Goal: Information Seeking & Learning: Check status

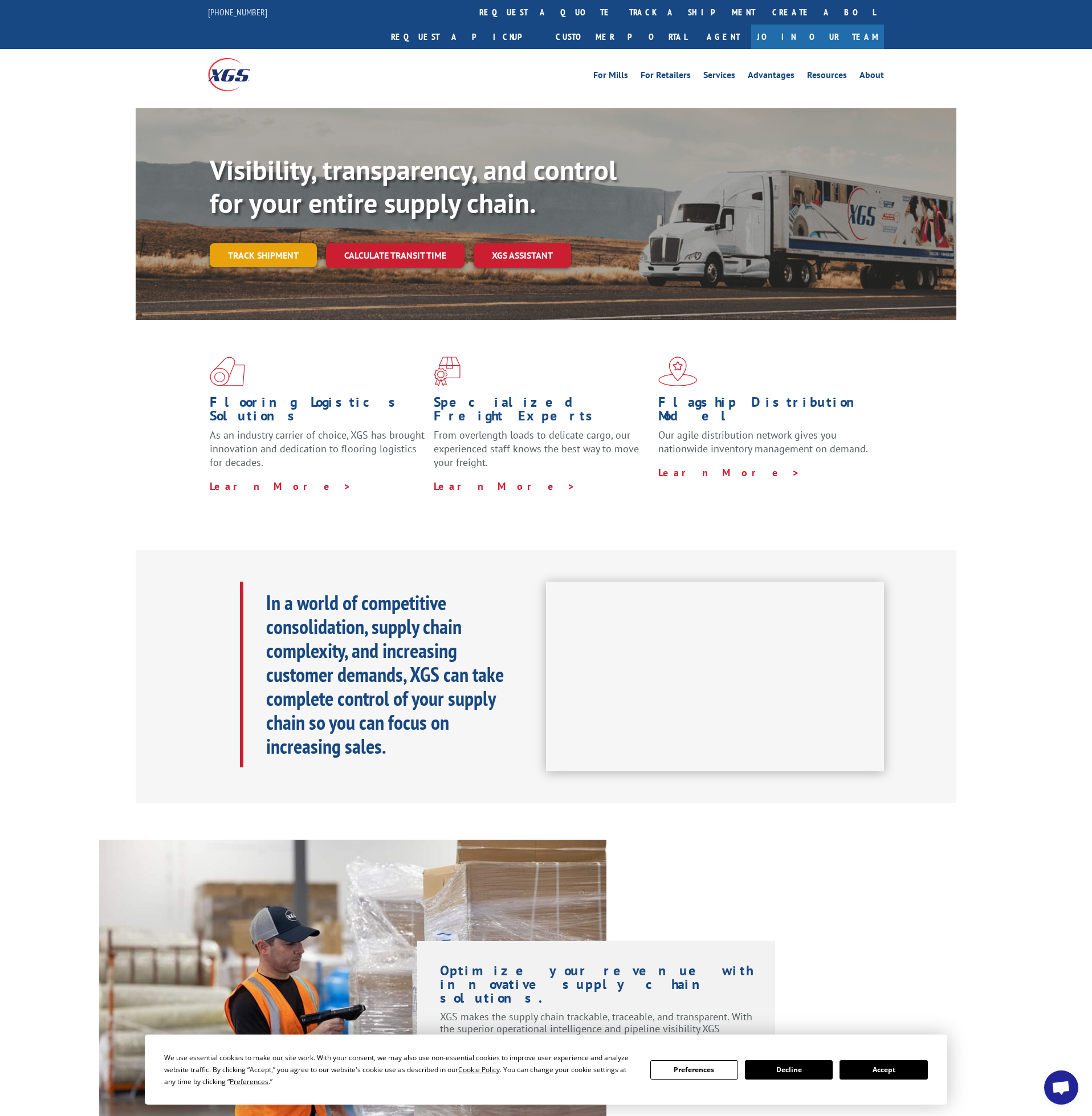
click at [282, 244] on link "Track shipment" at bounding box center [263, 255] width 107 height 24
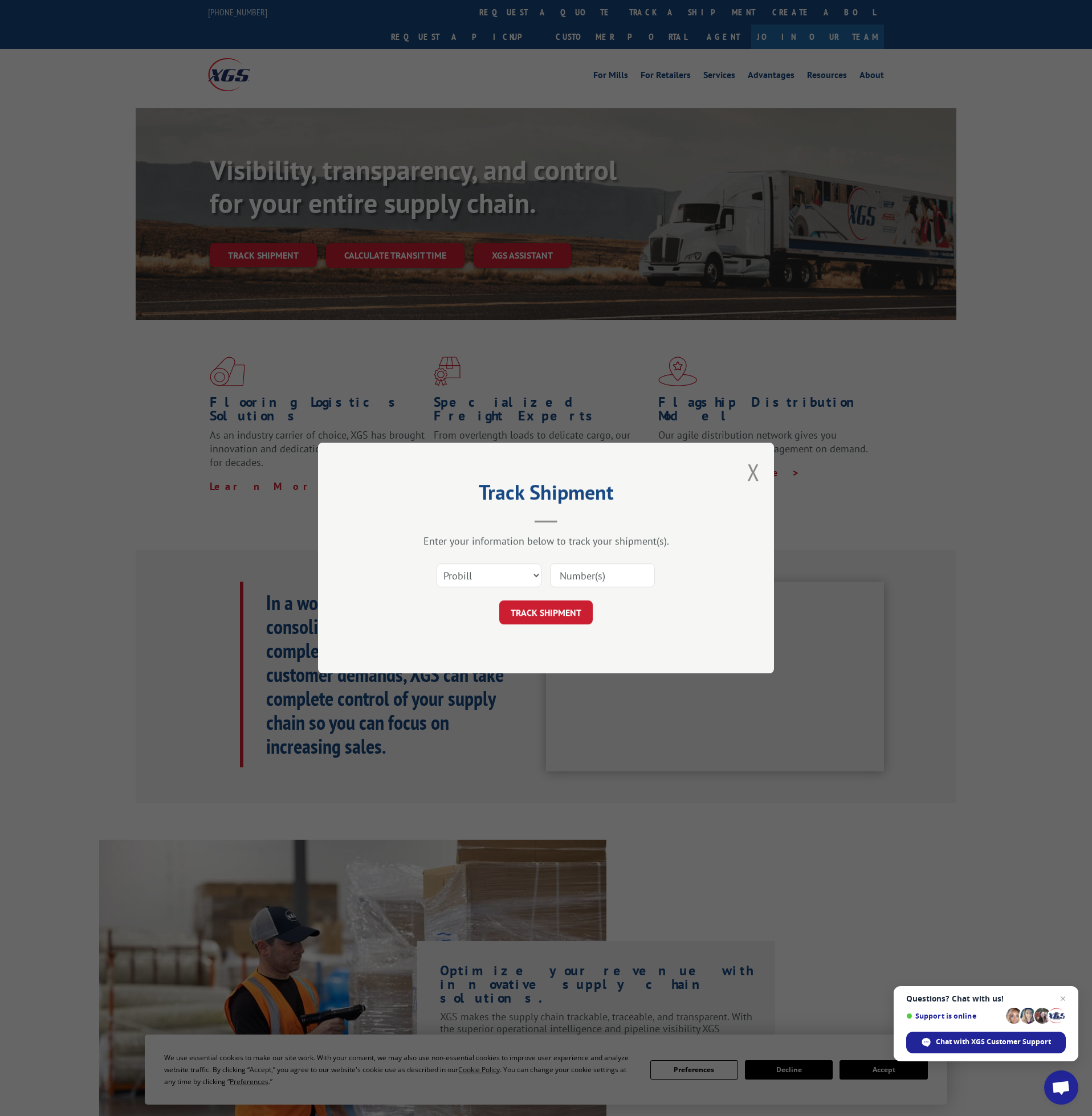
click at [595, 570] on input at bounding box center [602, 575] width 105 height 24
click at [436, 564] on select "Select category... Probill BOL PO" at bounding box center [489, 575] width 105 height 24
select select "bol"
click option "BOL" at bounding box center [0, 0] width 0 height 0
click at [577, 575] on input at bounding box center [602, 575] width 105 height 24
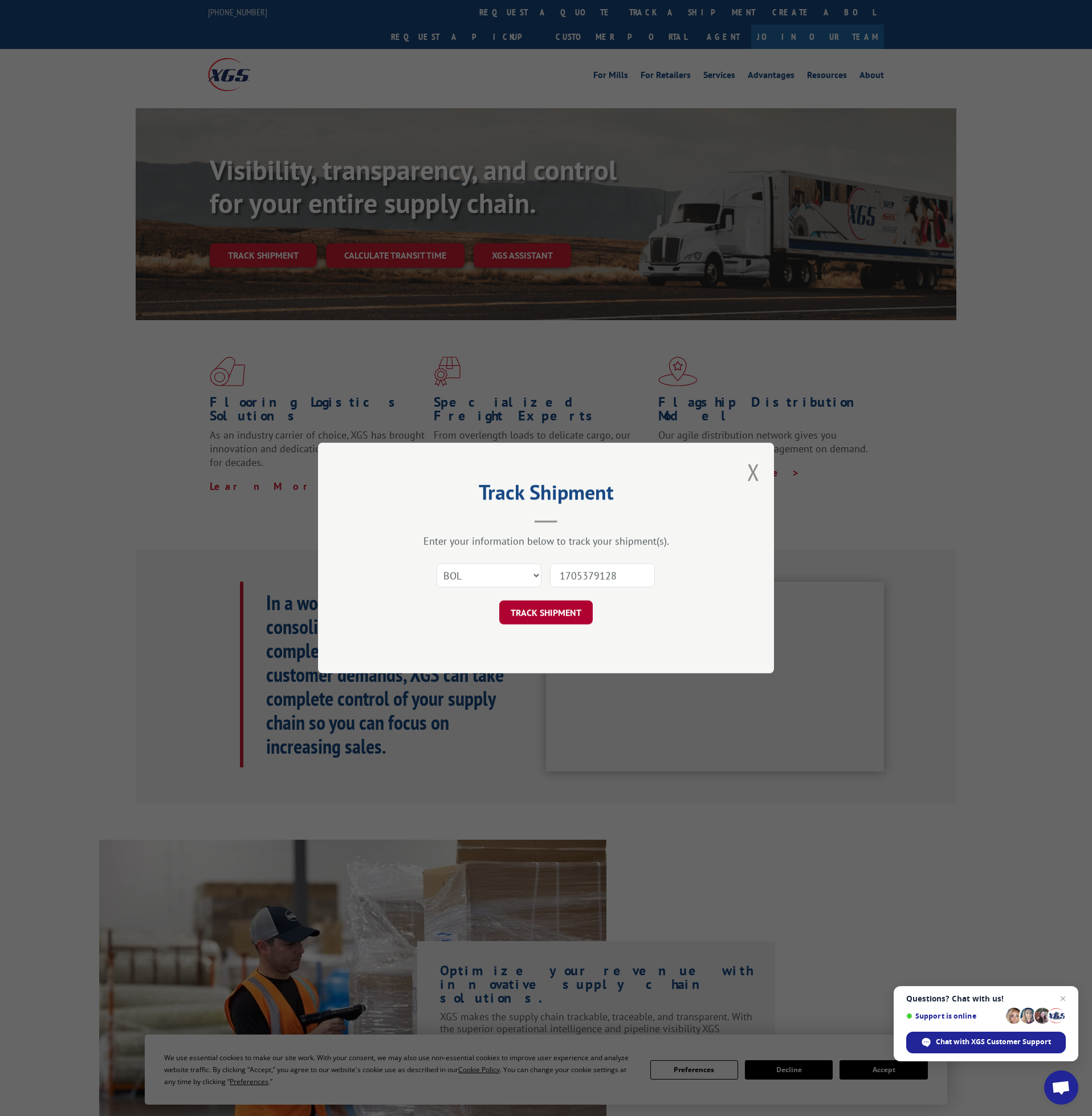
type input "1705379128"
click at [553, 606] on button "TRACK SHIPMENT" at bounding box center [545, 612] width 93 height 24
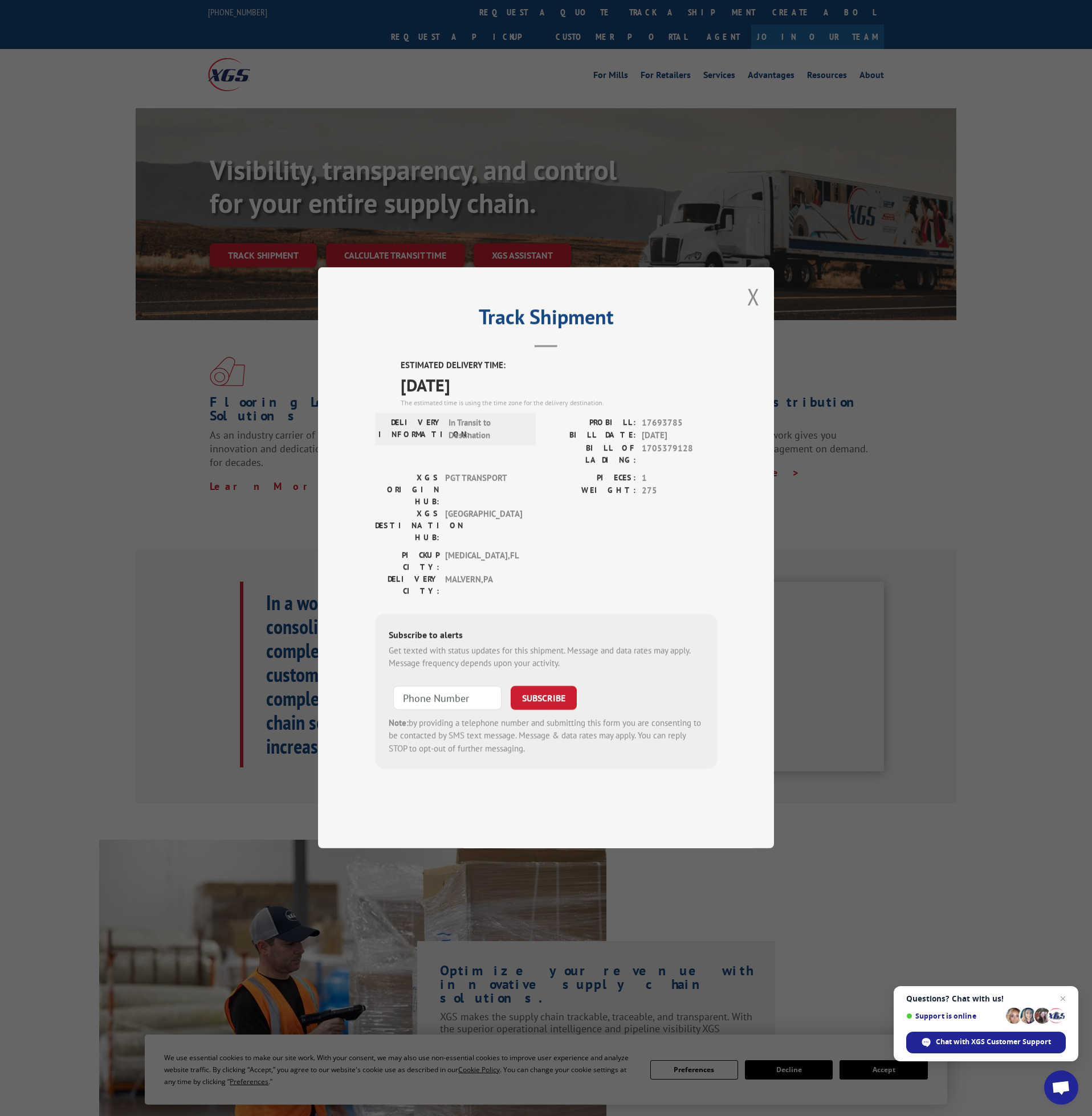
click at [742, 329] on div "Track Shipment ESTIMATED DELIVERY TIME: [DATE] The estimated time is using the …" at bounding box center [546, 558] width 456 height 581
click at [752, 312] on button "Close modal" at bounding box center [753, 296] width 13 height 30
